Goal: Transaction & Acquisition: Purchase product/service

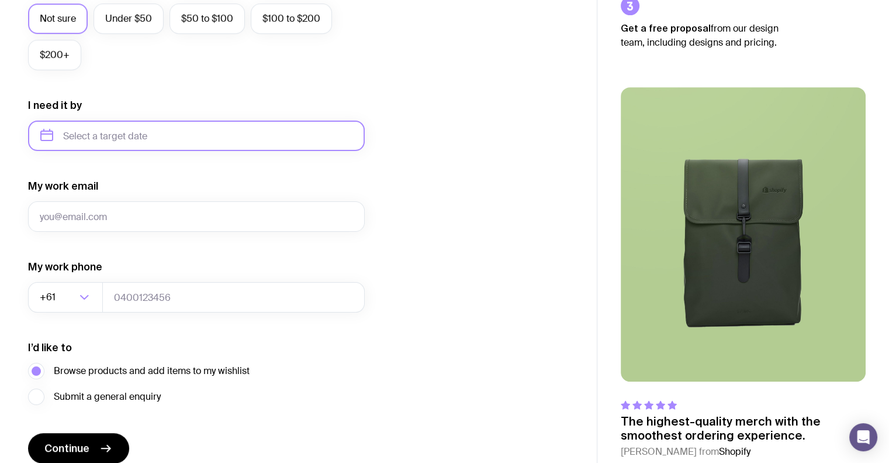
scroll to position [531, 0]
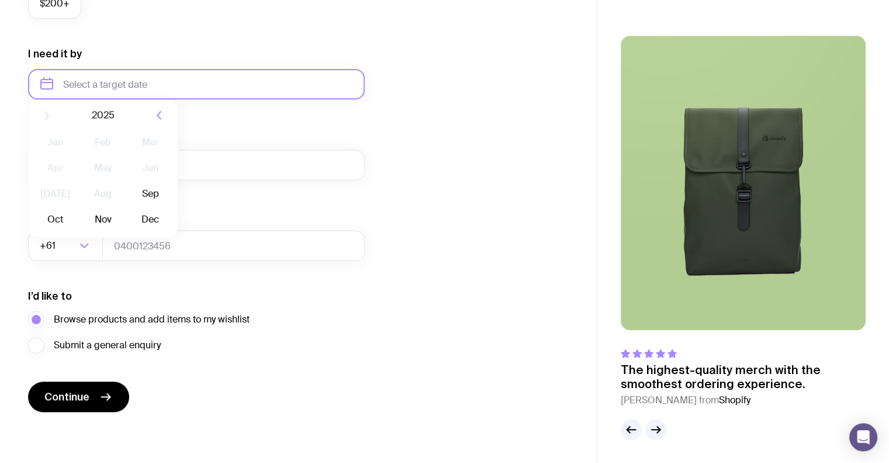
click at [126, 77] on input "text" at bounding box center [196, 84] width 337 height 30
click at [77, 216] on button "Sep" at bounding box center [55, 227] width 43 height 23
type input "[DATE]"
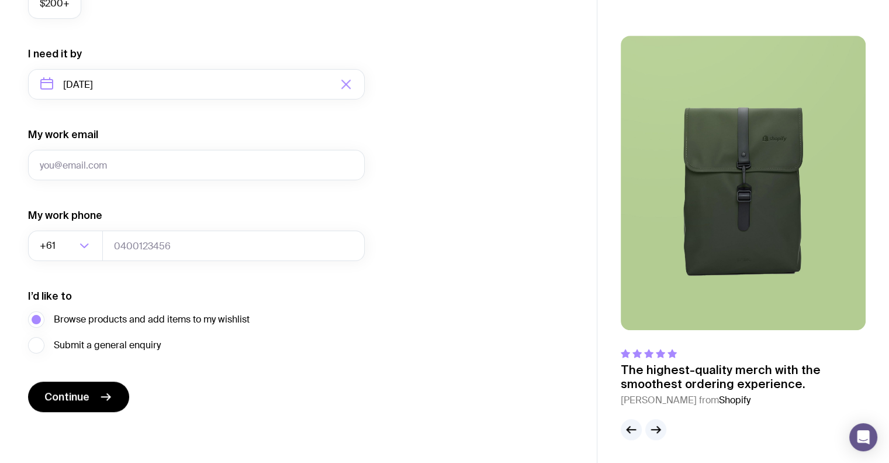
click at [67, 395] on span "Continue" at bounding box center [66, 396] width 45 height 14
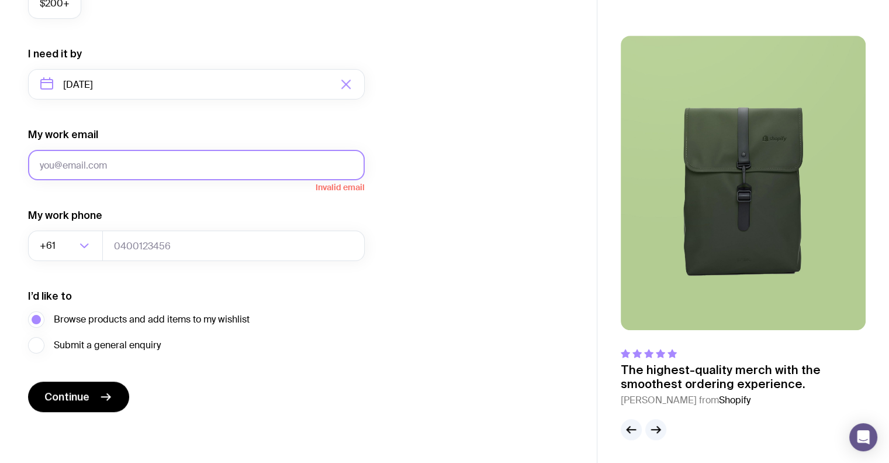
click at [196, 151] on input "My work email" at bounding box center [196, 165] width 337 height 30
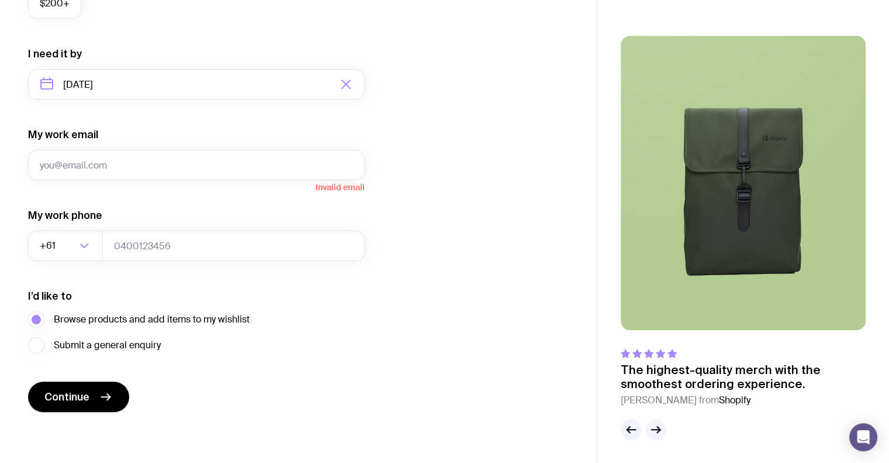
click at [758, 378] on p "The highest-quality merch with the smoothest ordering experience." at bounding box center [743, 377] width 245 height 28
click at [655, 423] on button "button" at bounding box center [656, 429] width 21 height 21
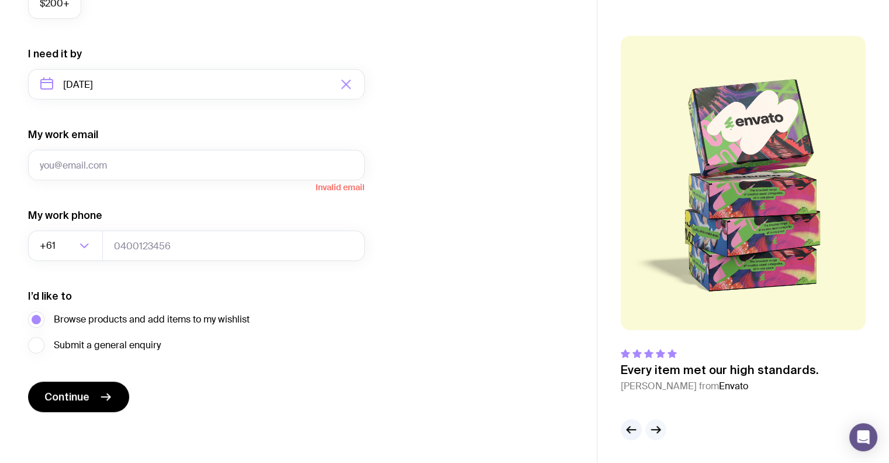
click at [651, 423] on icon "button" at bounding box center [656, 429] width 14 height 14
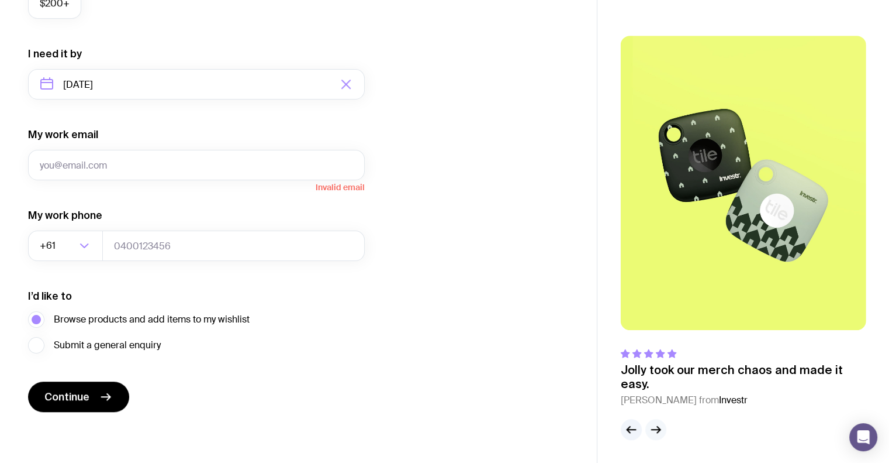
click at [655, 425] on icon "button" at bounding box center [656, 429] width 14 height 14
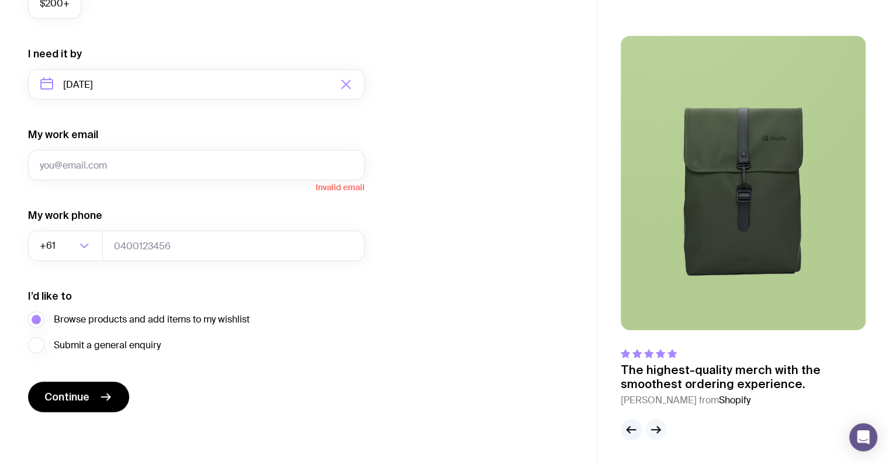
click at [655, 425] on icon "button" at bounding box center [656, 429] width 14 height 14
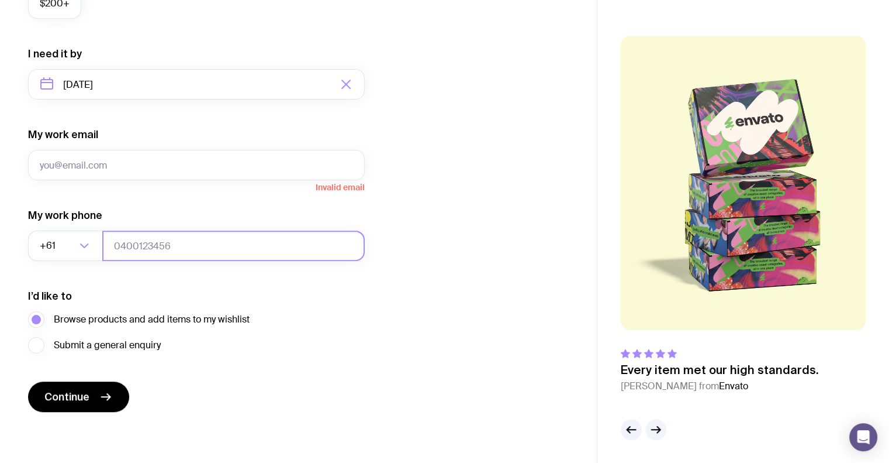
click at [142, 259] on input "tel" at bounding box center [233, 245] width 263 height 30
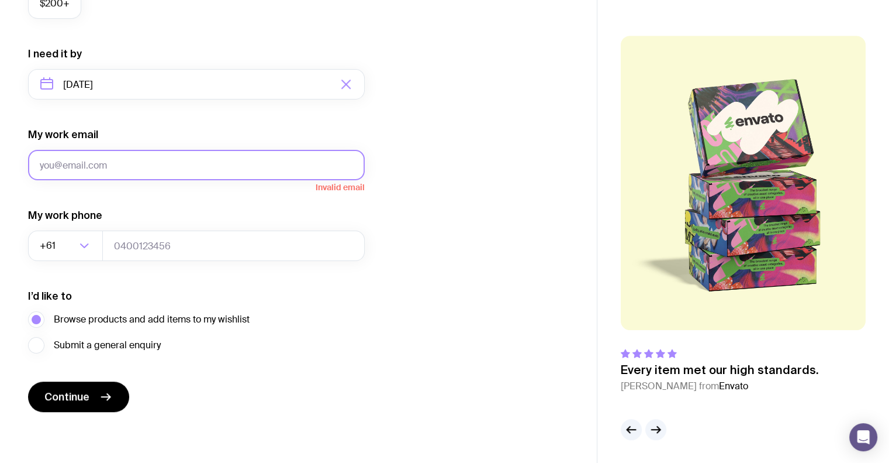
click at [112, 165] on input "My work email" at bounding box center [196, 165] width 337 height 30
type input "[EMAIL_ADDRESS][DOMAIN_NAME]"
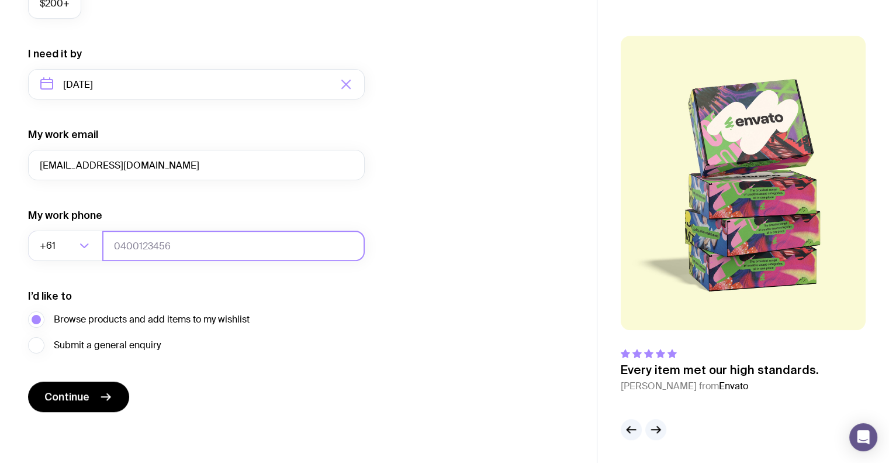
click at [157, 249] on input "tel" at bounding box center [233, 245] width 263 height 30
type input "0411304291"
click at [91, 395] on button "Continue" at bounding box center [78, 396] width 101 height 30
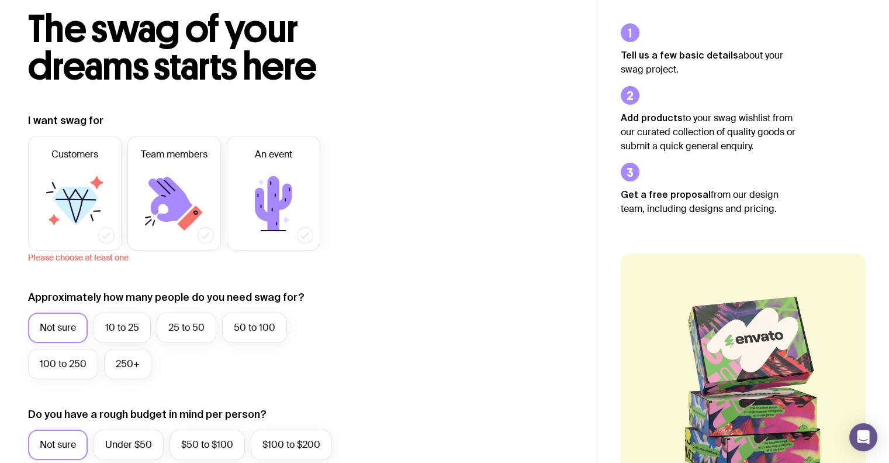
scroll to position [63, 0]
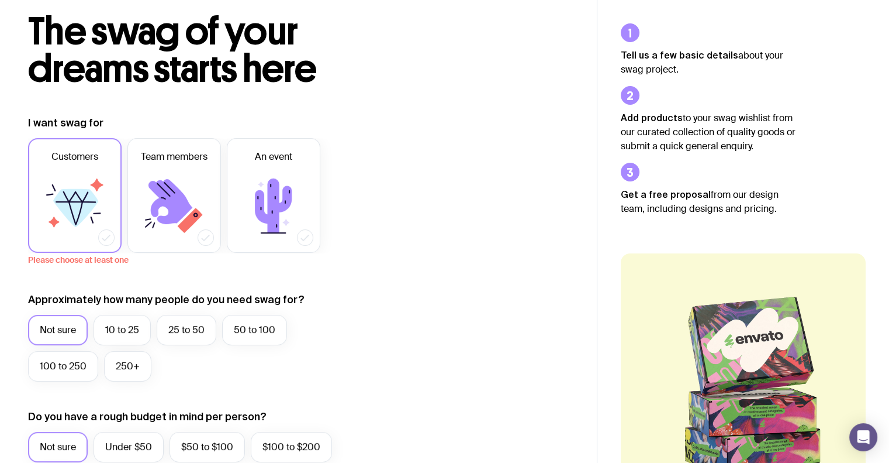
click at [82, 187] on icon at bounding box center [75, 206] width 70 height 70
click at [0, 0] on input "Customers" at bounding box center [0, 0] width 0 height 0
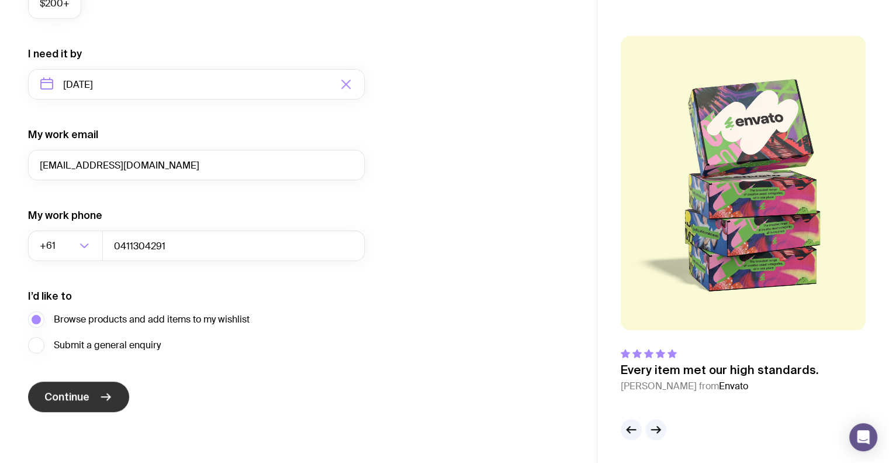
click at [98, 388] on button "Continue" at bounding box center [78, 396] width 101 height 30
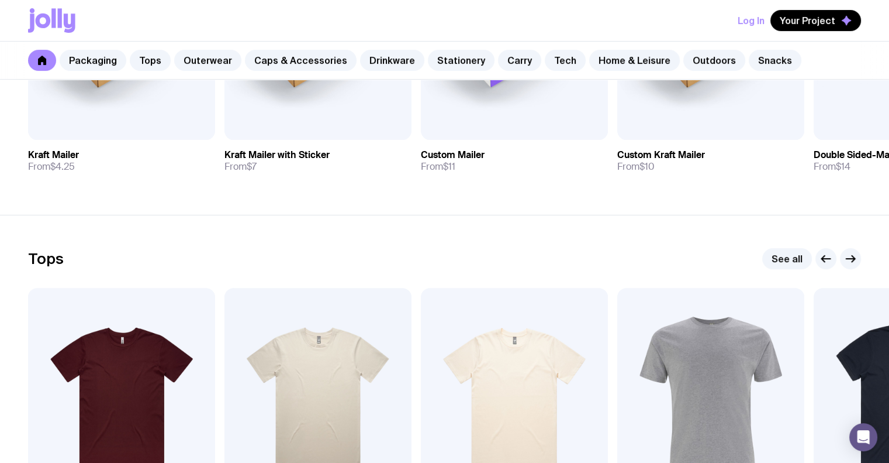
scroll to position [292, 0]
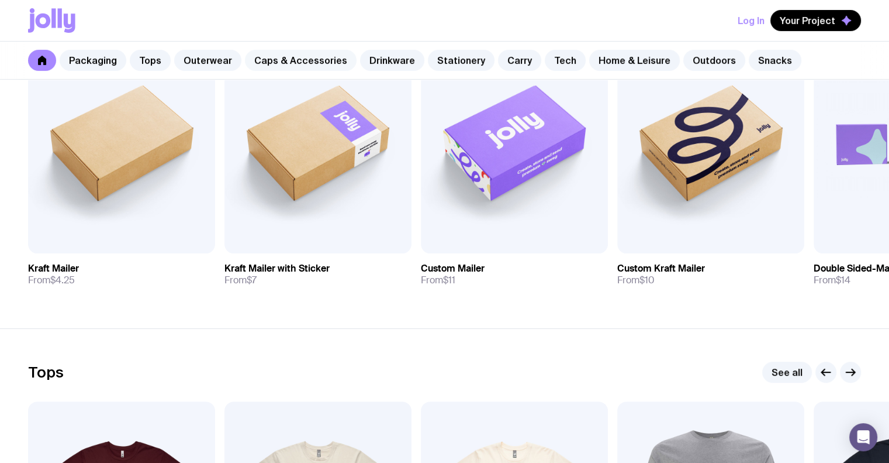
click at [274, 60] on link "Caps & Accessories" at bounding box center [301, 60] width 112 height 21
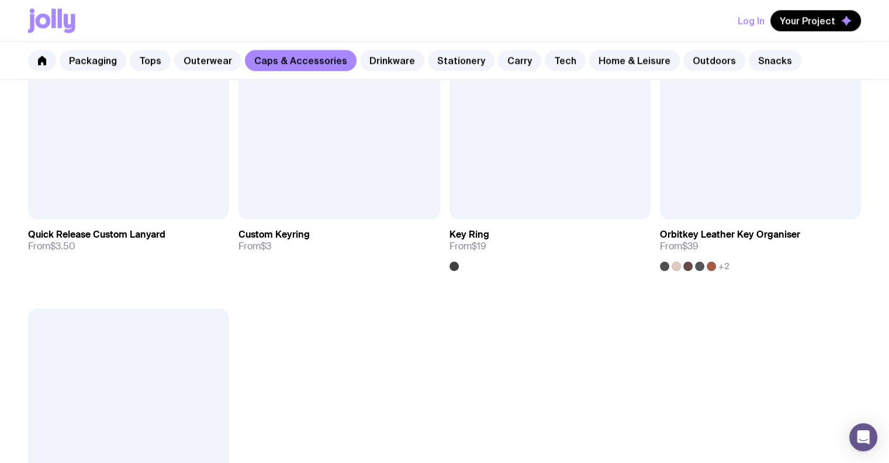
scroll to position [2105, 0]
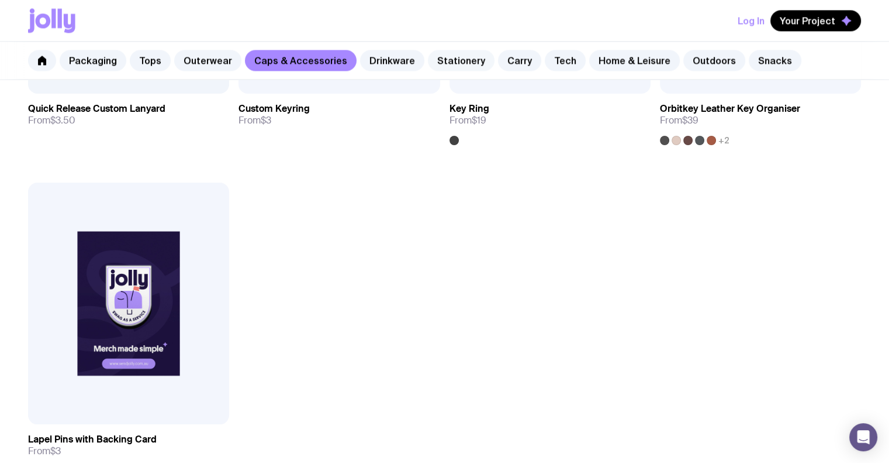
click at [452, 58] on link "Stationery" at bounding box center [461, 60] width 67 height 21
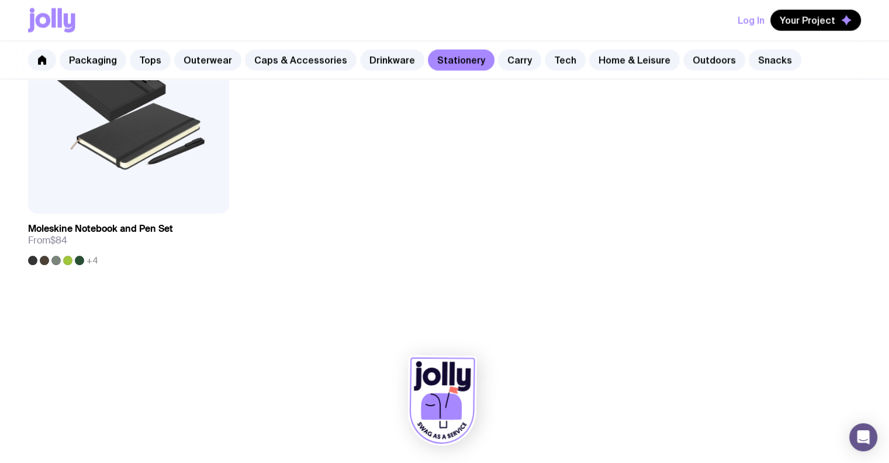
scroll to position [2316, 0]
click at [499, 63] on link "Carry" at bounding box center [519, 60] width 43 height 21
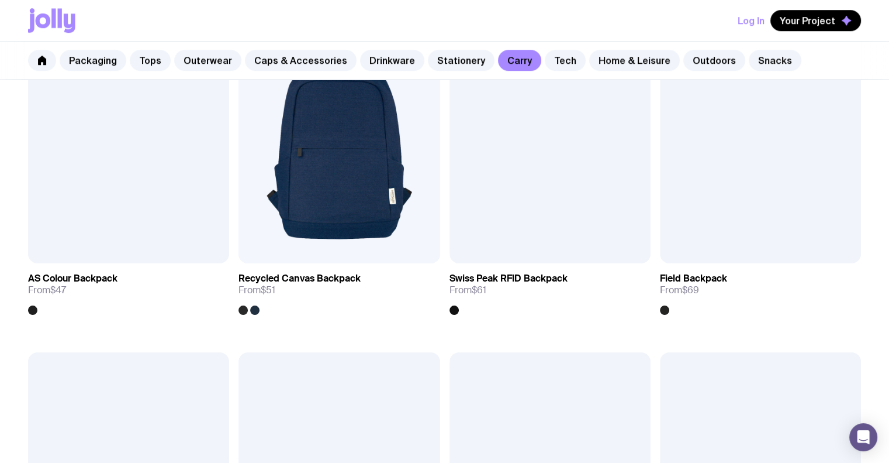
scroll to position [994, 0]
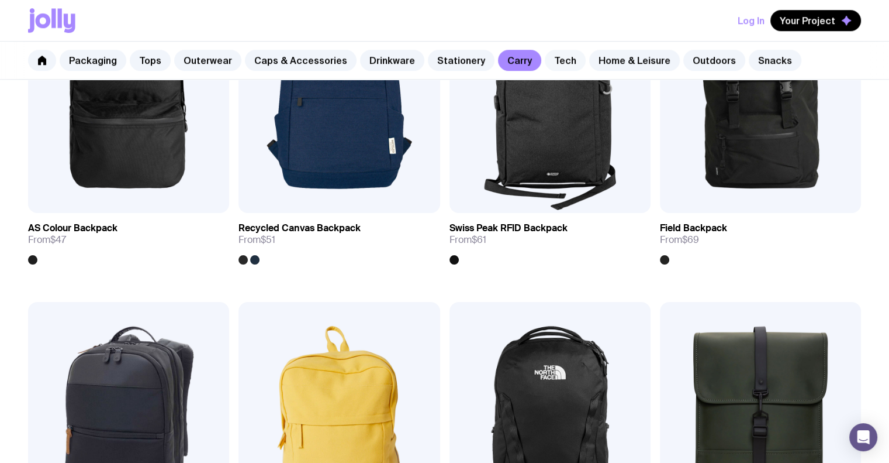
click at [546, 64] on link "Tech" at bounding box center [565, 60] width 41 height 21
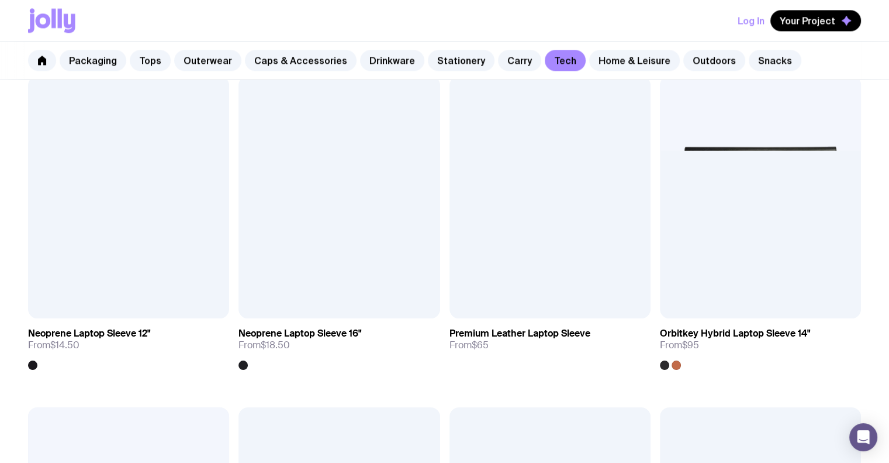
scroll to position [1988, 0]
